Goal: Task Accomplishment & Management: Complete application form

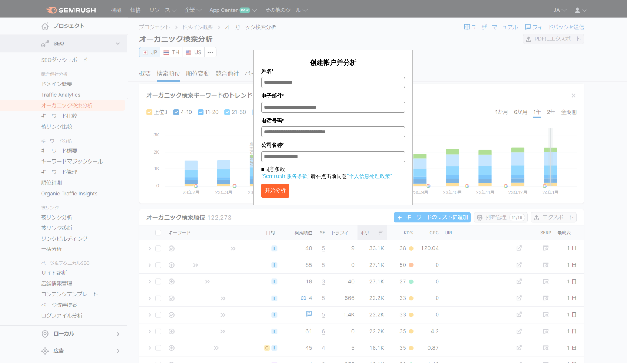
click at [305, 80] on input "姓名*" at bounding box center [333, 82] width 144 height 11
type input "***"
drag, startPoint x: 298, startPoint y: 106, endPoint x: 299, endPoint y: 112, distance: 6.0
click at [298, 106] on input "电子邮件*" at bounding box center [333, 107] width 144 height 11
type input "**********"
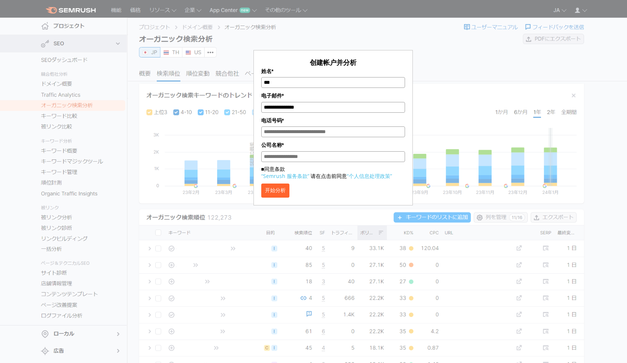
click at [299, 132] on input "电话号码*" at bounding box center [333, 131] width 144 height 11
type input "**********"
click at [318, 160] on input "公司名称*" at bounding box center [333, 156] width 144 height 11
type input "**"
click at [265, 169] on font "■同意条款" at bounding box center [273, 168] width 24 height 7
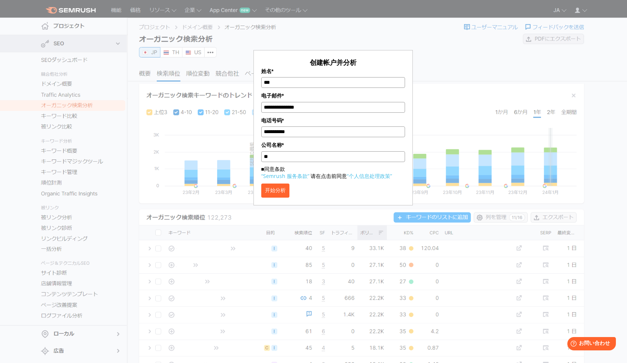
click at [265, 169] on font "■同意条款" at bounding box center [273, 168] width 24 height 7
click at [262, 169] on font "■同意条款" at bounding box center [273, 168] width 24 height 7
click at [263, 167] on font "■同意条款" at bounding box center [273, 168] width 24 height 7
click at [278, 186] on button "开始分析" at bounding box center [275, 190] width 28 height 14
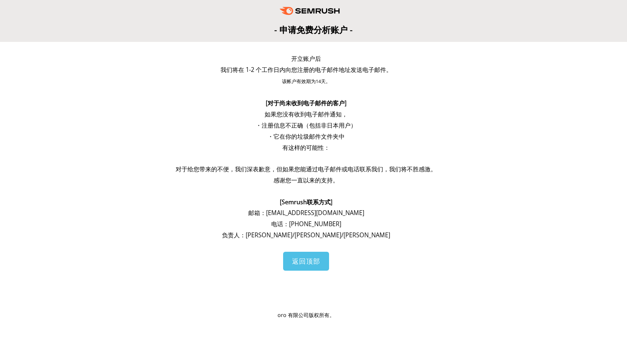
click at [465, 102] on div "开立账户后 我们将在 1-2 个工作日内向您注册的电子邮件地址发送电子邮件。 该帐户有效期为14天。 [对于尚未收到电子邮件的客户] 如果您没有收到电子邮件通…" at bounding box center [313, 186] width 612 height 271
drag, startPoint x: 228, startPoint y: 70, endPoint x: 350, endPoint y: 70, distance: 121.6
click at [350, 70] on font "我们将在 1-2 个工作日内向您注册的电子邮件地址发送电子邮件。" at bounding box center [306, 70] width 172 height 8
click at [351, 78] on p "该帐户有效期为14天。" at bounding box center [306, 81] width 282 height 12
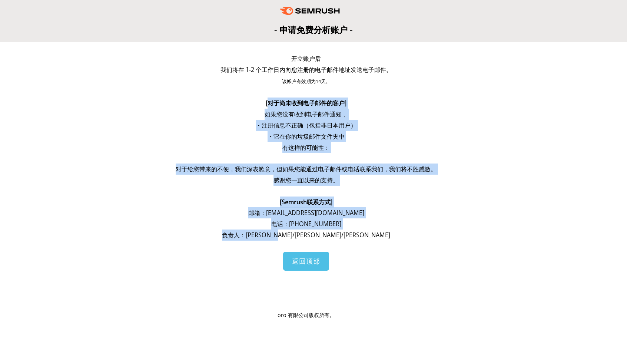
drag, startPoint x: 268, startPoint y: 105, endPoint x: 370, endPoint y: 242, distance: 171.4
click at [358, 235] on div "开立账户后 我们将在 1-2 个工作日内向您注册的电子邮件地址发送电子邮件。 该帐户有效期为14天。 [对于尚未收到电子邮件的客户] 如果您没有收到电子邮件通…" at bounding box center [306, 147] width 282 height 188
click at [377, 242] on div "开立账户后 我们将在 1-2 个工作日内向您注册的电子邮件地址发送电子邮件。 该帐户有效期为14天。 [对于尚未收到电子邮件的客户] 如果您没有收到电子邮件通…" at bounding box center [306, 152] width 282 height 199
